Goal: Task Accomplishment & Management: Complete application form

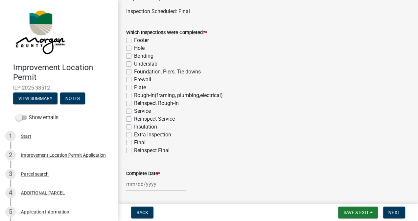
scroll to position [46, 0]
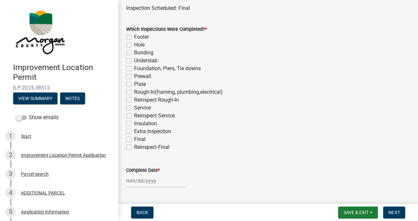
click at [134, 139] on label "Final" at bounding box center [140, 140] width 12 height 8
click at [134, 139] on input "Final" at bounding box center [136, 138] width 4 height 4
checkbox input "true"
checkbox input "false"
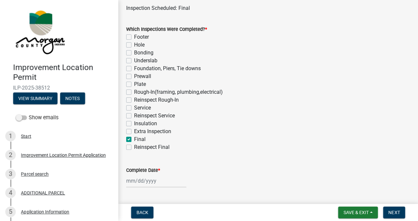
checkbox input "false"
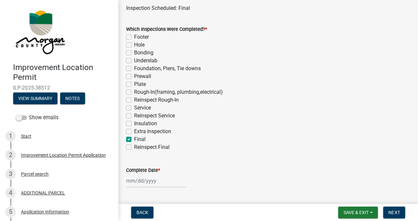
checkbox input "false"
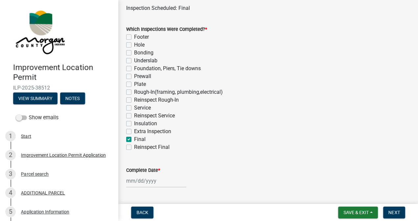
checkbox input "false"
checkbox input "true"
checkbox input "false"
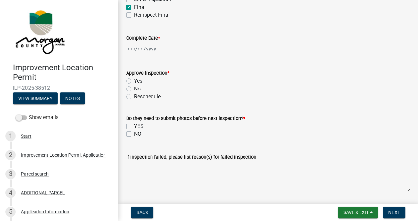
scroll to position [180, 0]
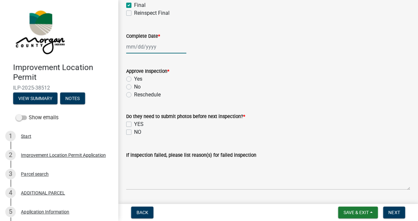
click at [154, 48] on div at bounding box center [156, 46] width 60 height 13
select select "8"
select select "2025"
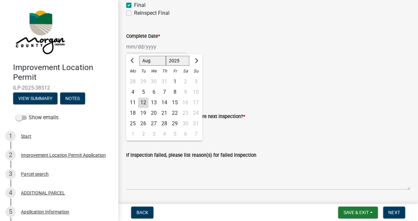
click at [144, 103] on div "12" at bounding box center [143, 103] width 11 height 11
type input "[DATE]"
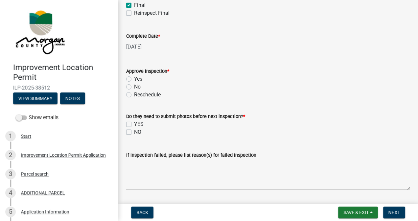
click at [134, 78] on label "Yes" at bounding box center [138, 79] width 8 height 8
click at [134, 78] on input "Yes" at bounding box center [136, 77] width 4 height 4
radio input "true"
click at [134, 132] on label "NO" at bounding box center [137, 132] width 7 height 8
click at [134, 132] on input "NO" at bounding box center [136, 130] width 4 height 4
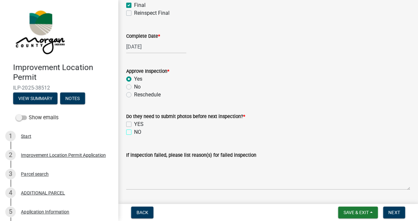
checkbox input "true"
checkbox input "false"
checkbox input "true"
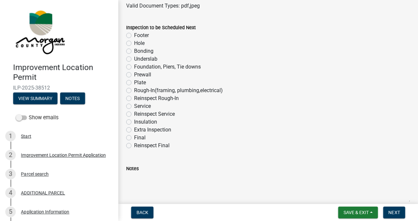
scroll to position [441, 0]
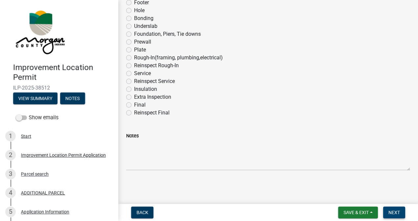
click at [393, 210] on span "Next" at bounding box center [394, 212] width 12 height 5
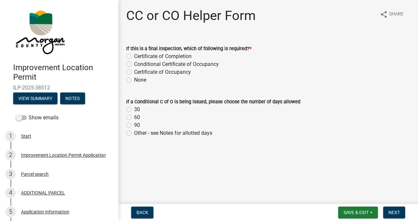
click at [134, 57] on label "Certificate of Completion" at bounding box center [163, 57] width 58 height 8
click at [134, 57] on input "Certificate of Completion" at bounding box center [136, 55] width 4 height 4
radio input "true"
click at [392, 212] on span "Next" at bounding box center [394, 212] width 12 height 5
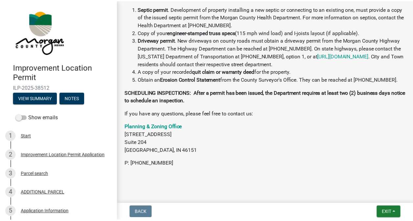
scroll to position [360, 0]
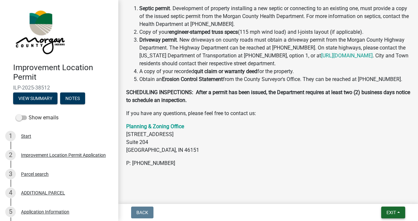
click at [387, 214] on span "Exit" at bounding box center [391, 212] width 10 height 5
click at [381, 195] on button "Save & Exit" at bounding box center [379, 196] width 53 height 16
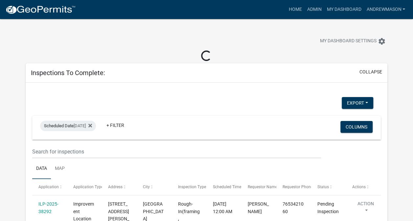
select select "3: 100"
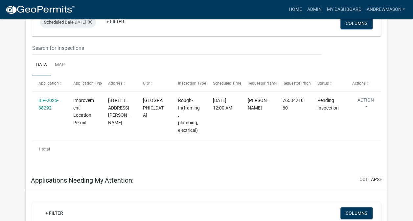
scroll to position [93, 0]
